Goal: Information Seeking & Learning: Find specific fact

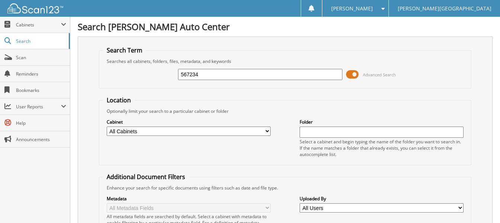
type input "567234"
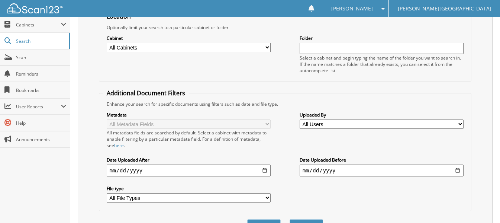
scroll to position [112, 0]
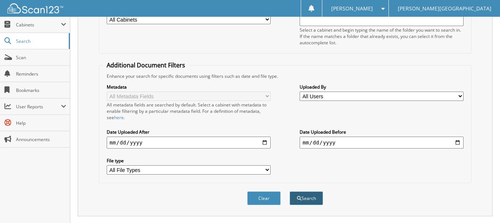
click at [308, 199] on button "Search" at bounding box center [306, 198] width 33 height 14
